Goal: Task Accomplishment & Management: Manage account settings

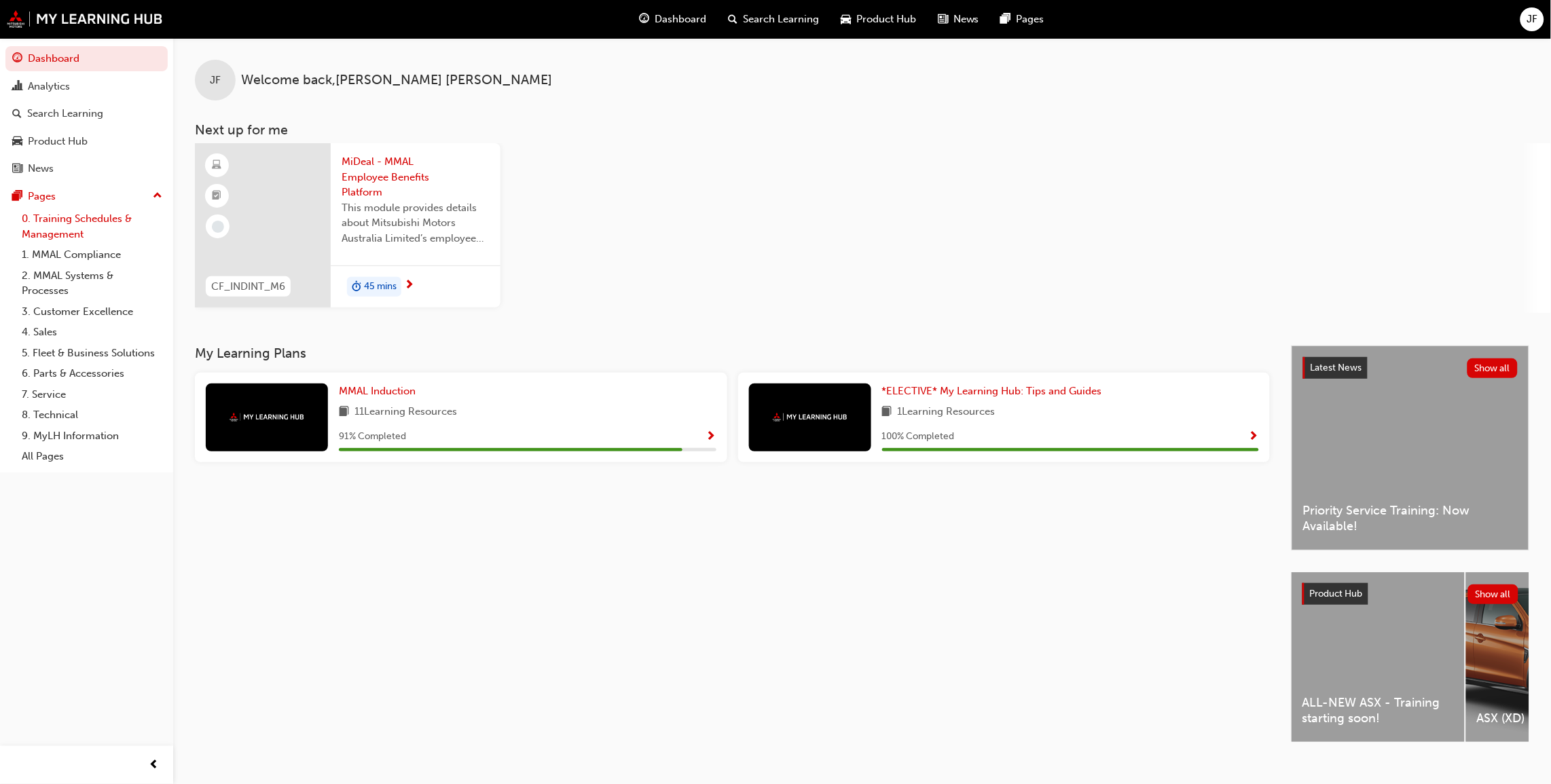
click at [93, 221] on link "0. Training Schedules & Management" at bounding box center [92, 226] width 151 height 36
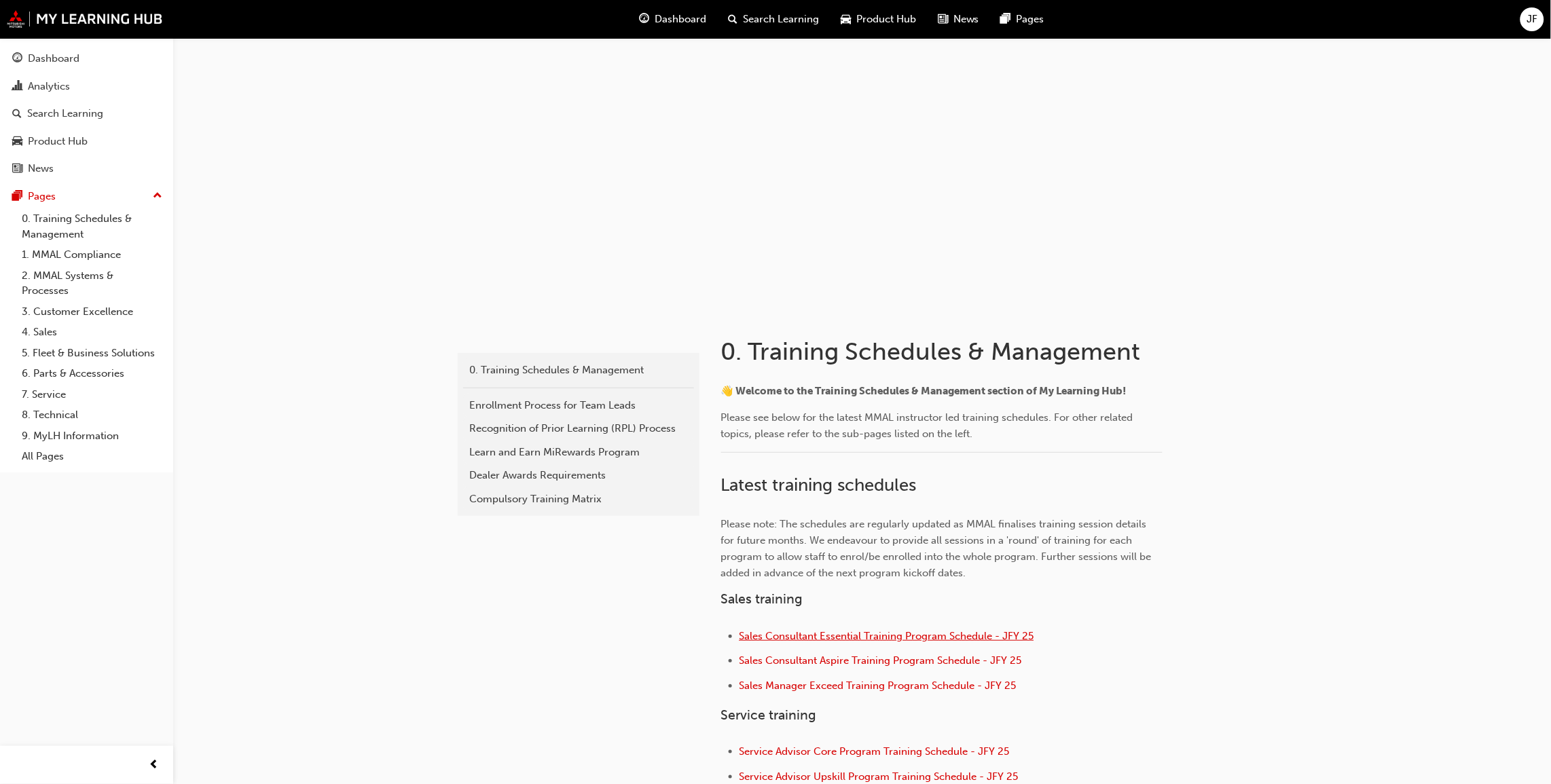
click at [885, 639] on span "Sales Consultant Essential Training Program Schedule - JFY 25" at bounding box center [886, 636] width 294 height 12
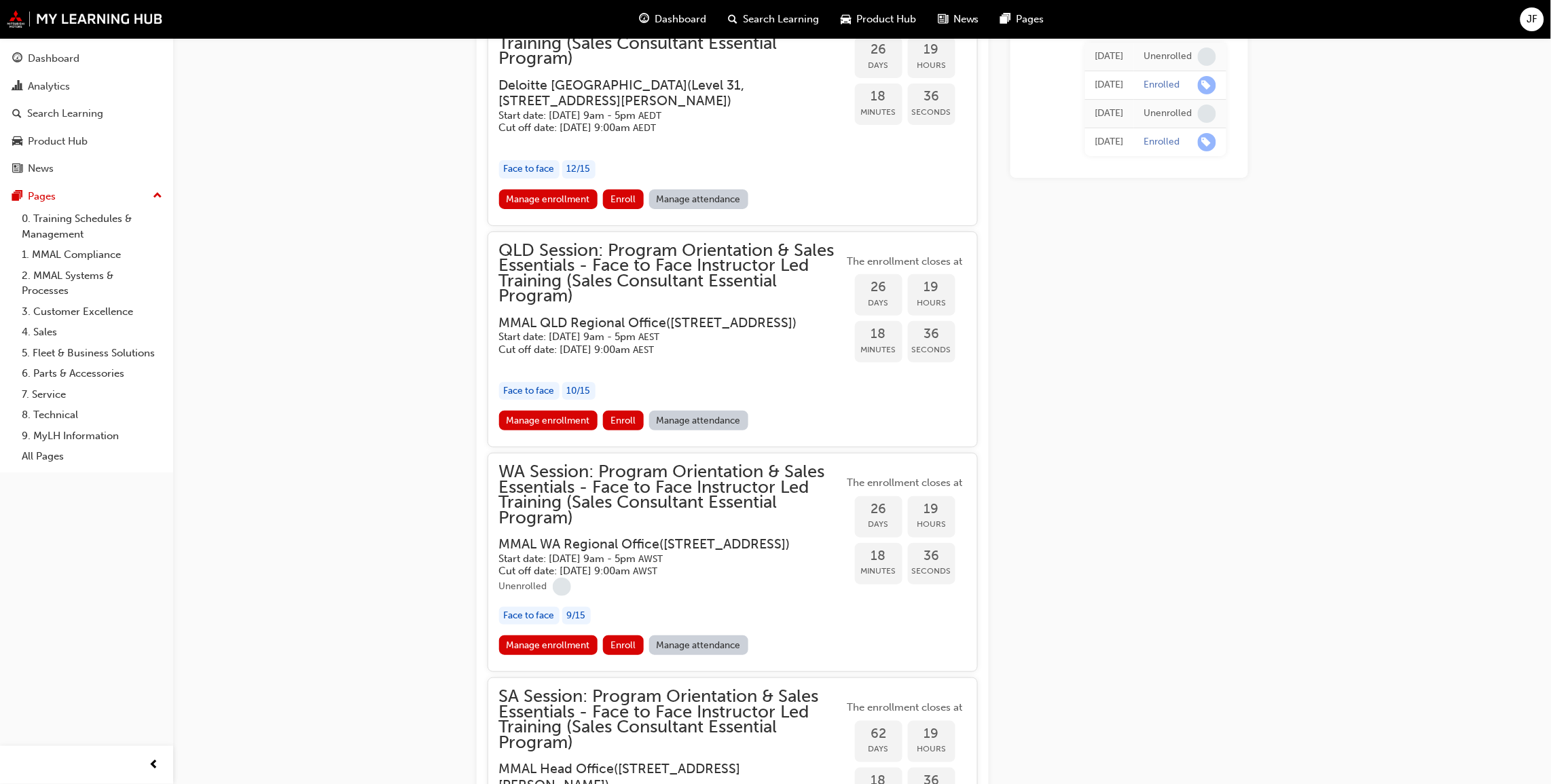
scroll to position [2044, 0]
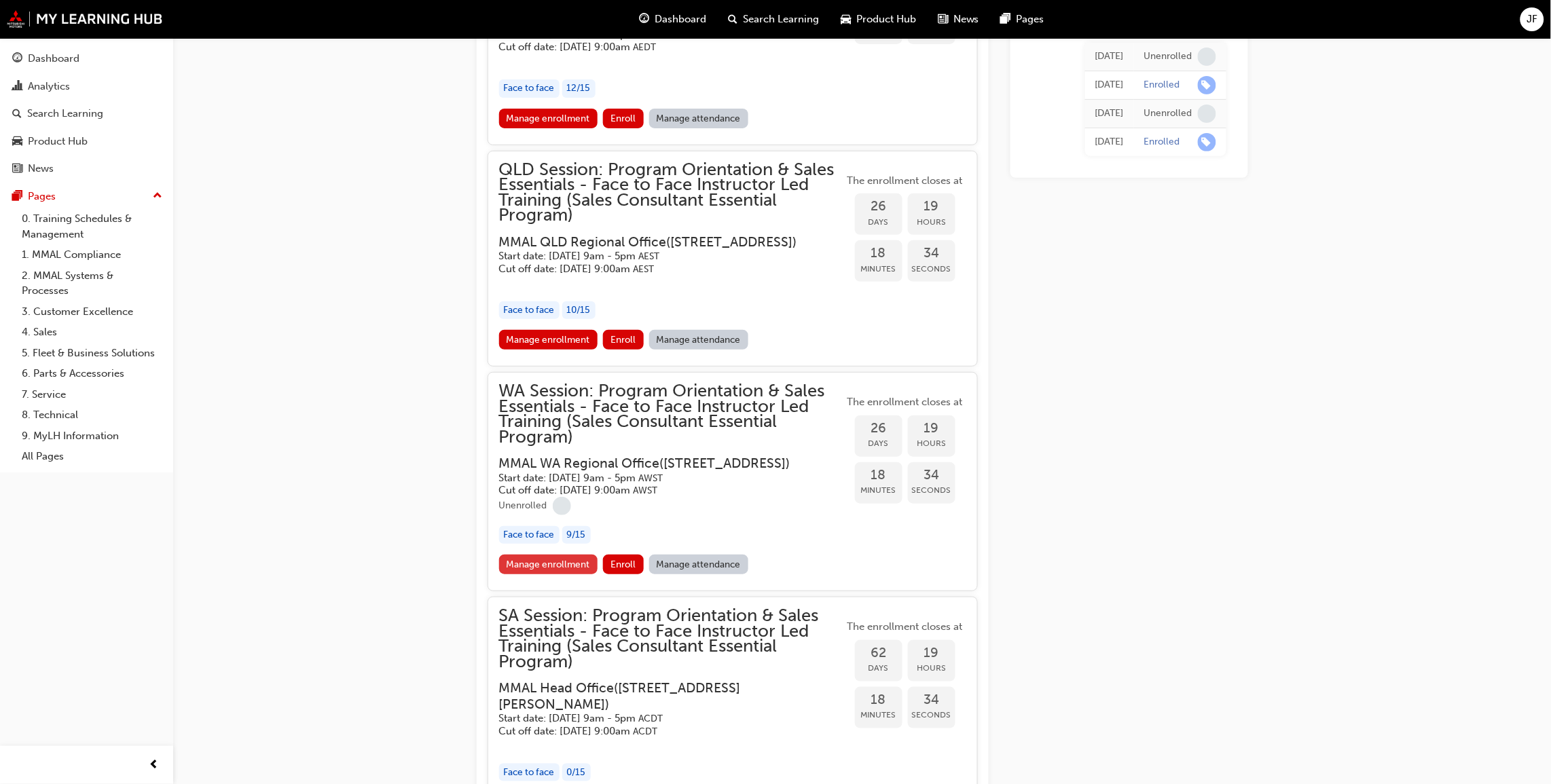
click at [536, 574] on link "Manage enrollment" at bounding box center [548, 565] width 99 height 20
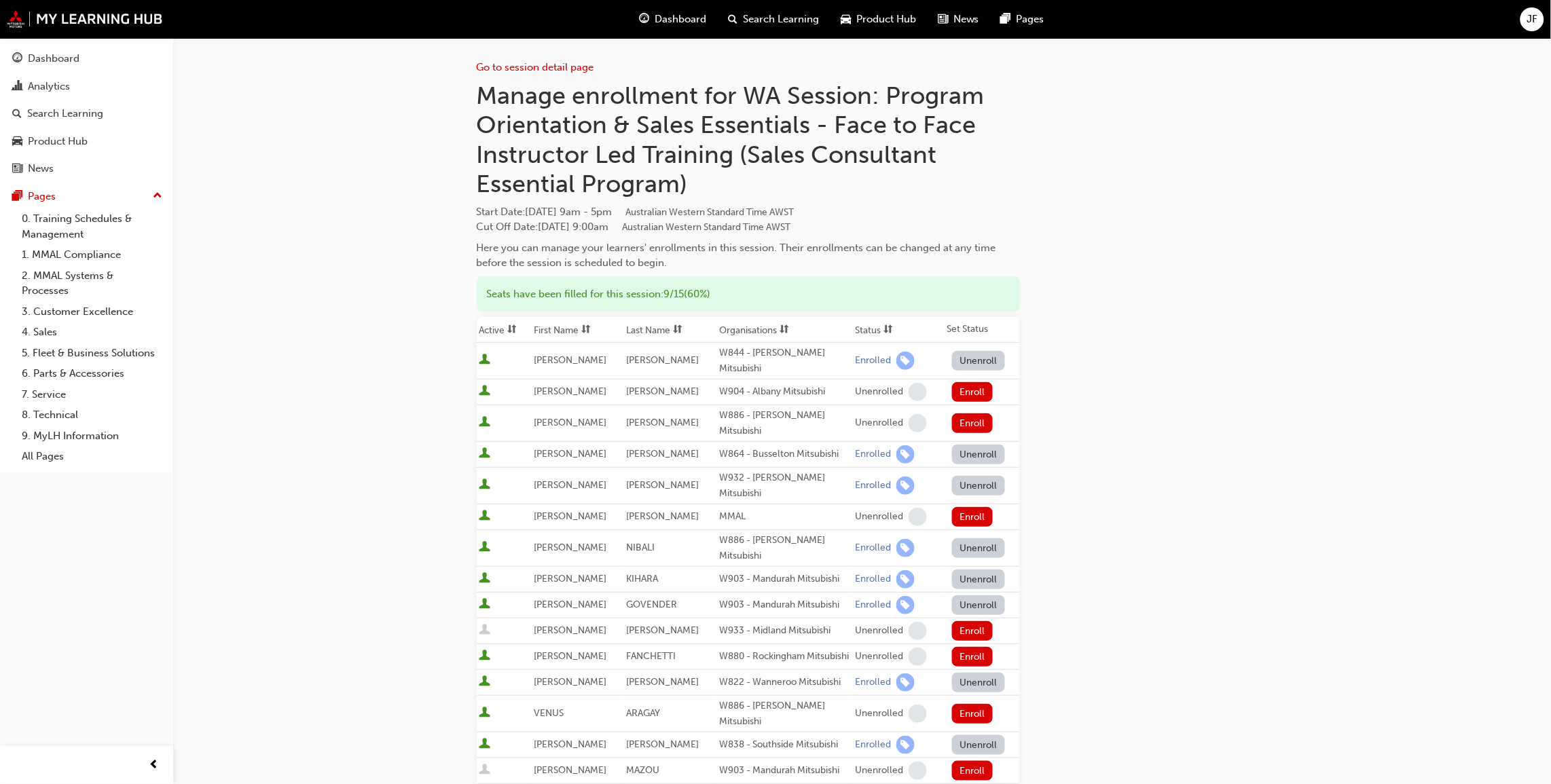
scroll to position [102, 0]
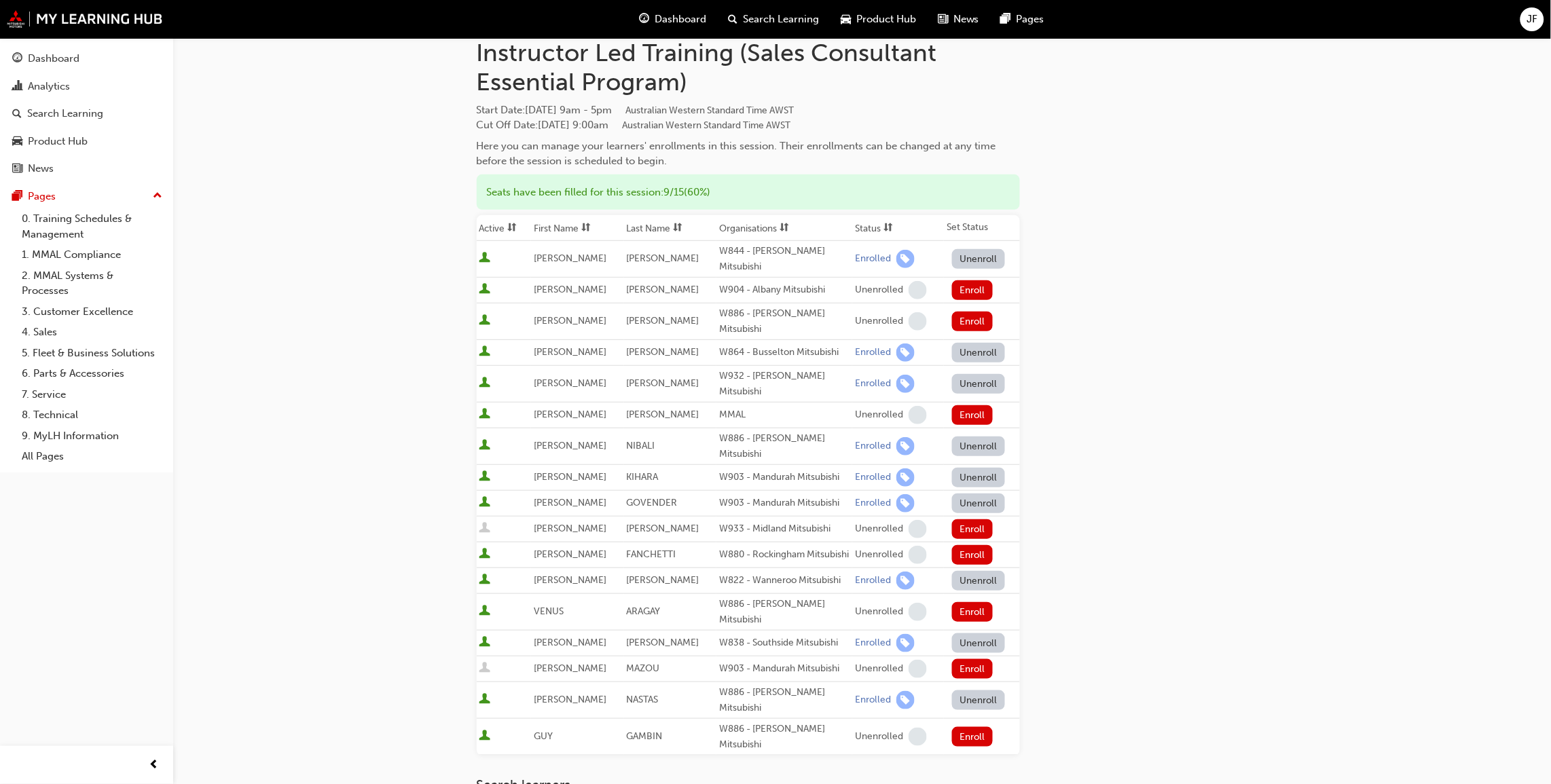
click at [973, 344] on button "Unenroll" at bounding box center [979, 353] width 53 height 20
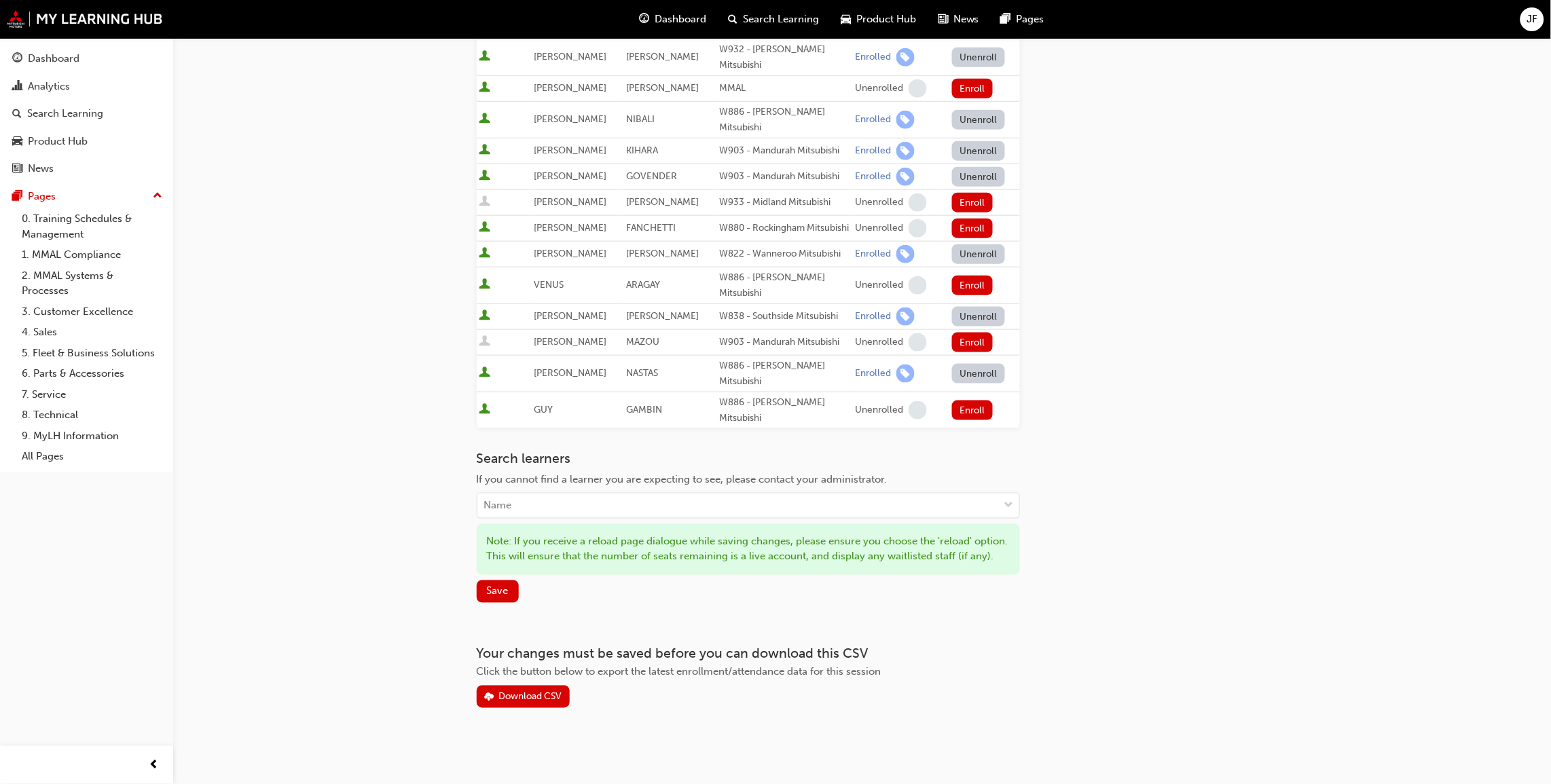
scroll to position [433, 0]
click at [484, 592] on button "Save" at bounding box center [498, 590] width 42 height 23
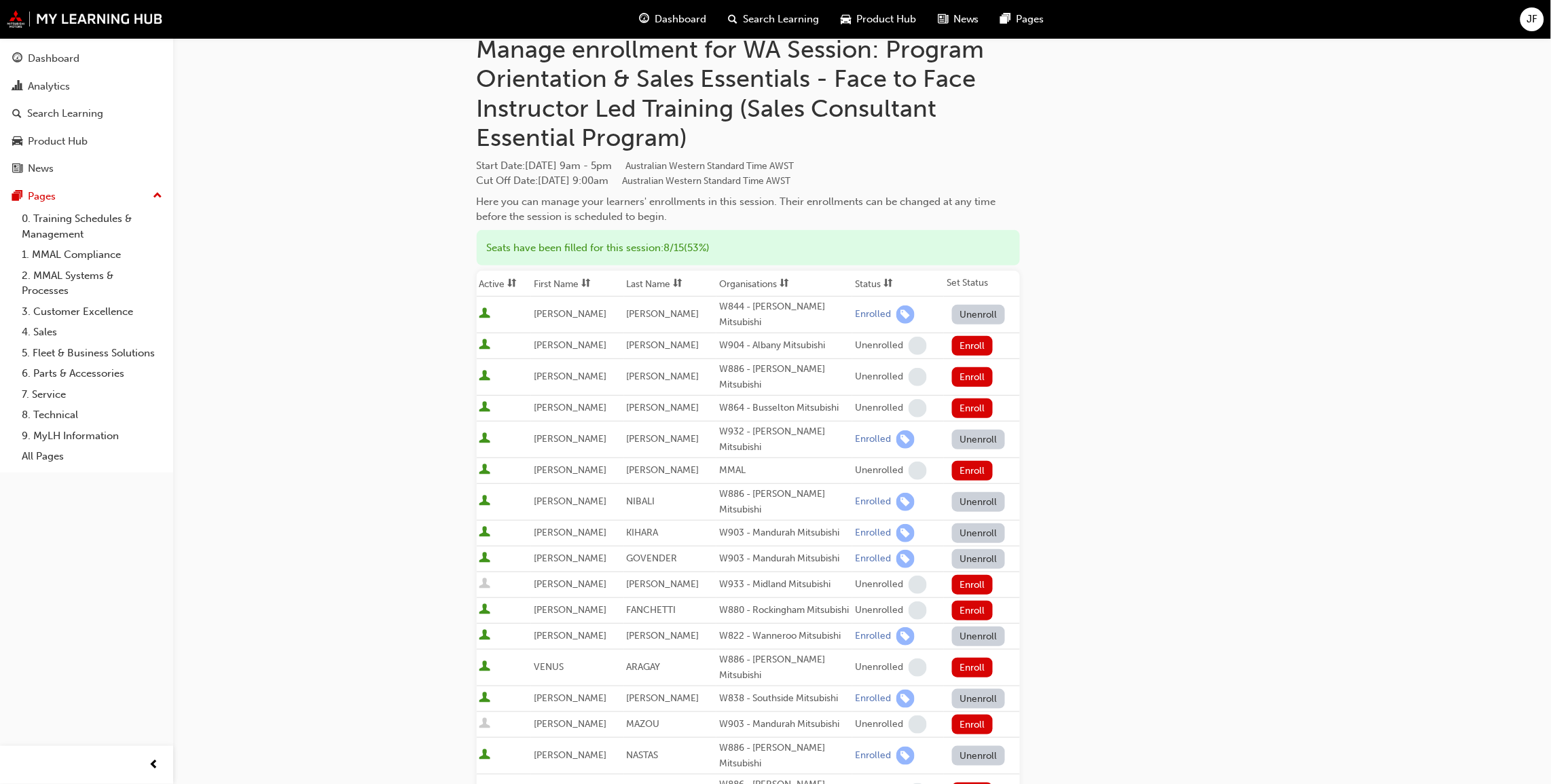
scroll to position [0, 0]
